Goal: Information Seeking & Learning: Learn about a topic

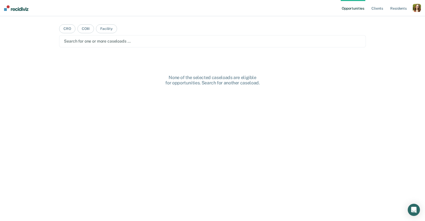
click at [417, 10] on div "button" at bounding box center [417, 8] width 8 height 8
click at [384, 20] on link "Profile" at bounding box center [396, 21] width 41 height 4
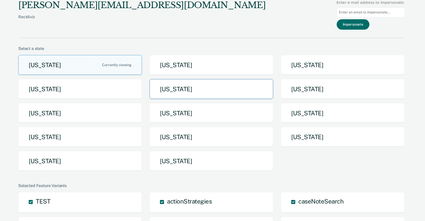
click at [165, 92] on button "Iowa" at bounding box center [211, 89] width 124 height 20
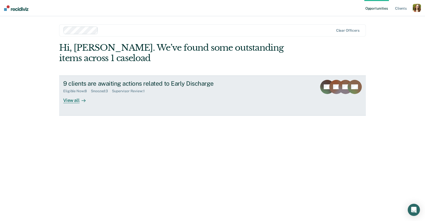
click at [82, 88] on div "Eligible Now : 8 Snoozed : 3 Supervisor Review : 1" at bounding box center [152, 90] width 178 height 6
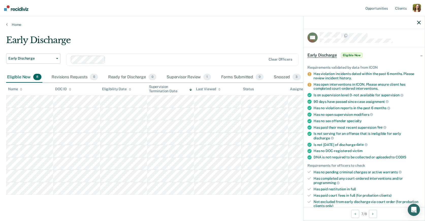
scroll to position [1, 0]
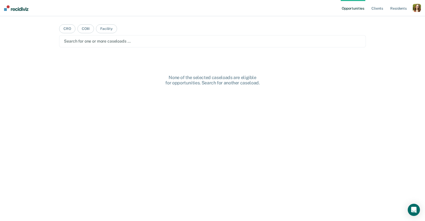
click at [419, 8] on div "button" at bounding box center [417, 8] width 8 height 8
click at [416, 9] on div "button" at bounding box center [417, 8] width 8 height 8
click at [383, 20] on link "Profile" at bounding box center [396, 21] width 41 height 4
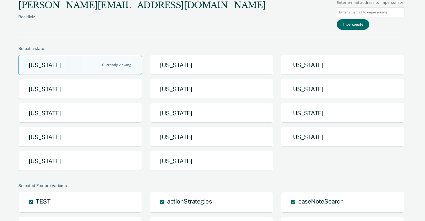
click at [303, 144] on button "Tennessee" at bounding box center [343, 137] width 124 height 20
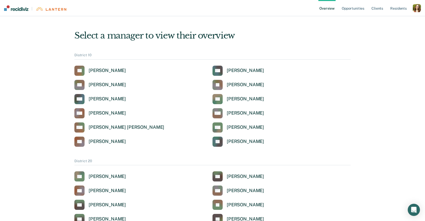
click at [416, 10] on div "button" at bounding box center [417, 8] width 8 height 8
click at [394, 34] on link "Go to Pathways" at bounding box center [396, 33] width 41 height 4
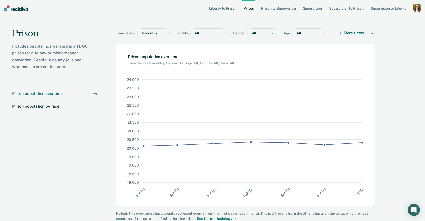
click at [414, 8] on div "button" at bounding box center [417, 8] width 8 height 8
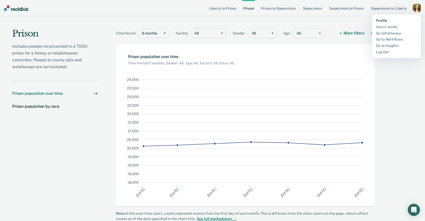
click at [384, 21] on link "Profile" at bounding box center [396, 21] width 41 height 4
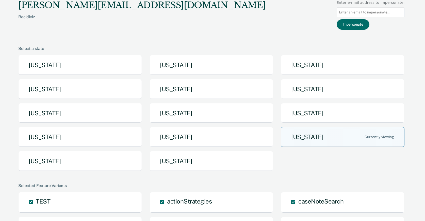
click at [340, 132] on button "[US_STATE]" at bounding box center [343, 137] width 124 height 20
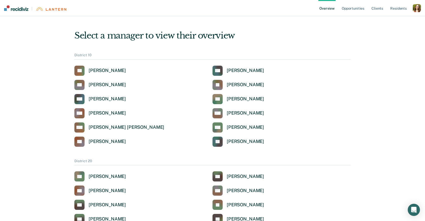
click at [416, 9] on div "button" at bounding box center [417, 8] width 8 height 8
click at [417, 10] on div "button" at bounding box center [417, 8] width 8 height 8
click at [415, 7] on div "button" at bounding box center [417, 8] width 8 height 8
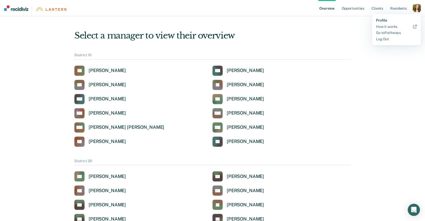
click at [384, 21] on link "Profile" at bounding box center [396, 20] width 41 height 4
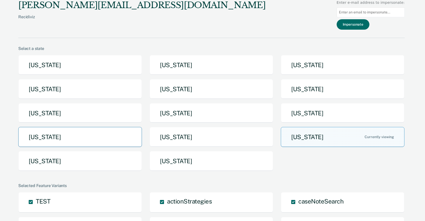
click at [104, 136] on button "[US_STATE]" at bounding box center [80, 137] width 124 height 20
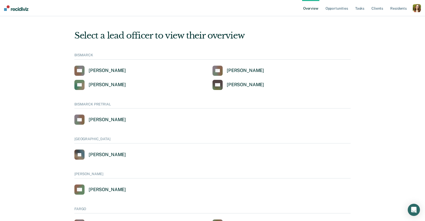
click at [417, 9] on div "button" at bounding box center [417, 8] width 8 height 8
click at [417, 10] on div "button" at bounding box center [417, 8] width 8 height 8
